Goal: Transaction & Acquisition: Purchase product/service

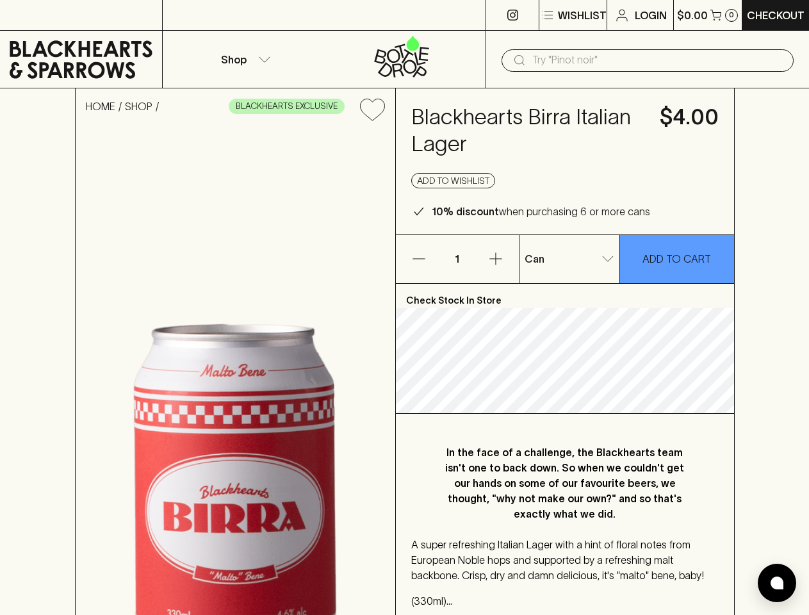
click at [572, 15] on p "Wishlist" at bounding box center [582, 15] width 49 height 15
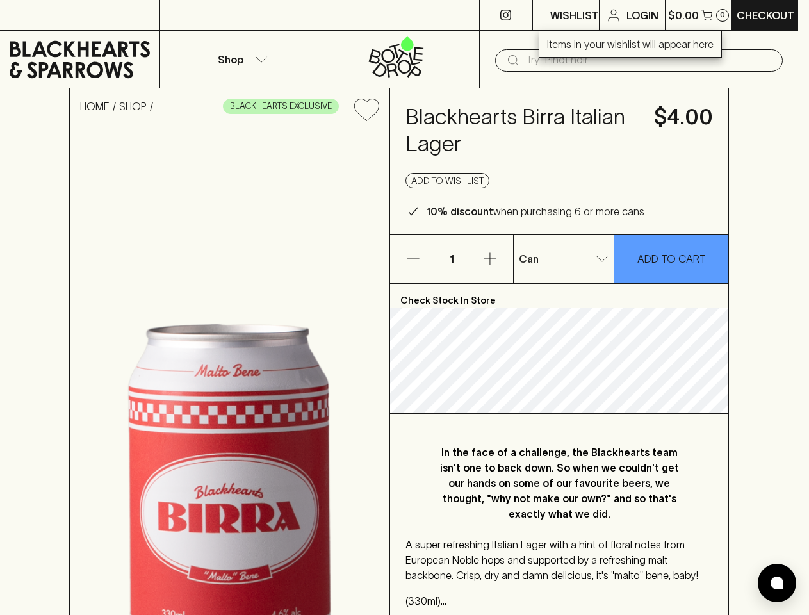
click at [707, 15] on div at bounding box center [404, 307] width 809 height 615
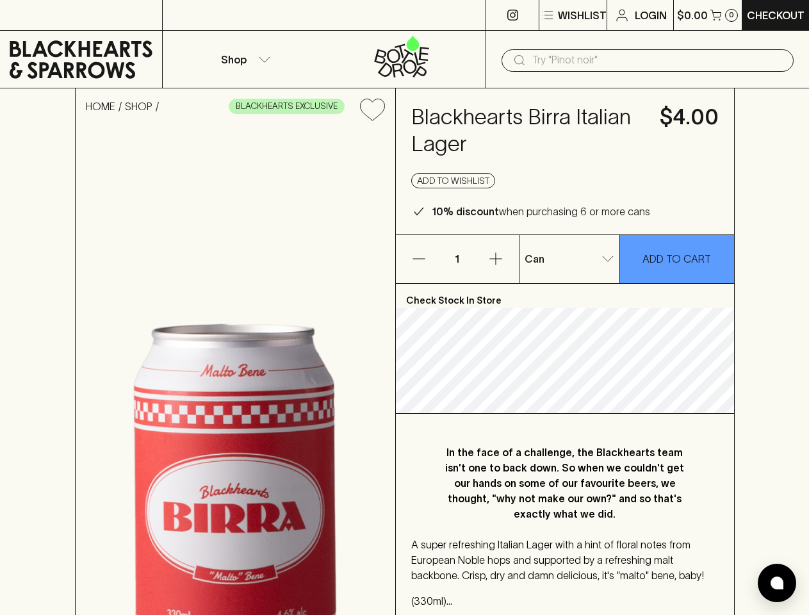
click at [243, 59] on p "Shop" at bounding box center [234, 59] width 26 height 15
